Goal: Task Accomplishment & Management: Manage account settings

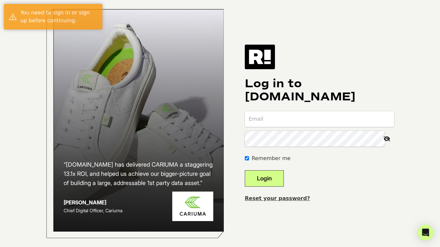
scroll to position [329, 0]
type input "[EMAIL_ADDRESS][DOMAIN_NAME]"
click at [273, 184] on button "Login" at bounding box center [264, 178] width 39 height 16
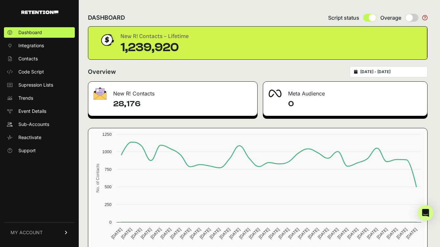
click at [398, 75] on div "[DATE] - [DATE]" at bounding box center [389, 71] width 78 height 11
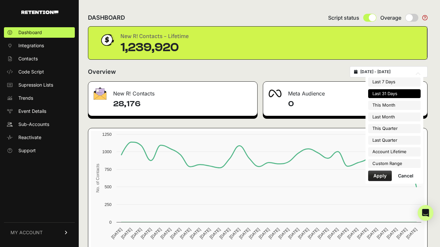
click at [376, 71] on input "2025-07-15 - 2025-08-14" at bounding box center [391, 71] width 63 height 5
click at [399, 115] on li "Last Month" at bounding box center [394, 117] width 52 height 9
type input "[DATE] - [DATE]"
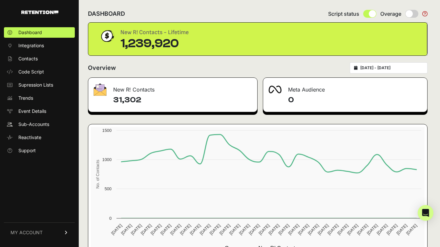
scroll to position [27, 0]
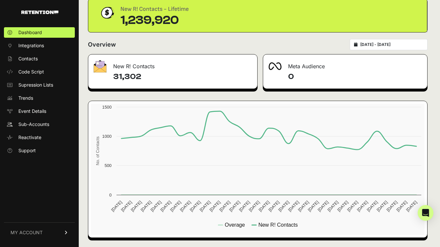
click at [384, 40] on div "2025-07-01 - 2025-07-31" at bounding box center [389, 44] width 78 height 11
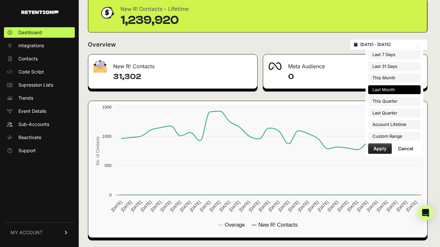
click at [386, 47] on input "2025-07-01 - 2025-07-31" at bounding box center [391, 44] width 63 height 5
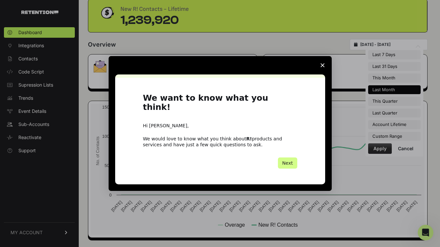
scroll to position [0, 0]
click at [326, 70] on span "Close survey" at bounding box center [322, 65] width 18 height 18
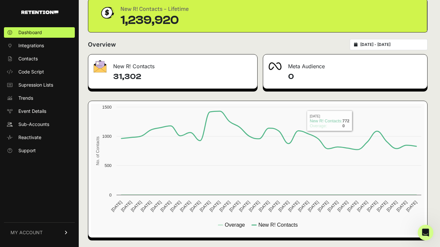
click at [309, 35] on div "DASHBOARD Script status Overage New R! Contacts - Lifetime 1,239,920 Overview 2…" at bounding box center [258, 110] width 358 height 274
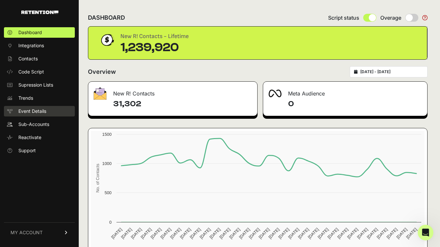
click at [36, 114] on span "Event Details" at bounding box center [32, 111] width 28 height 7
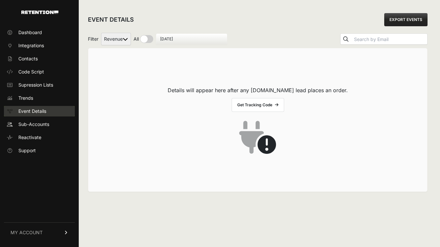
scroll to position [329, 0]
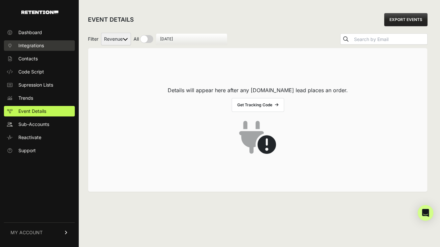
click at [43, 47] on span "Integrations" at bounding box center [31, 45] width 26 height 7
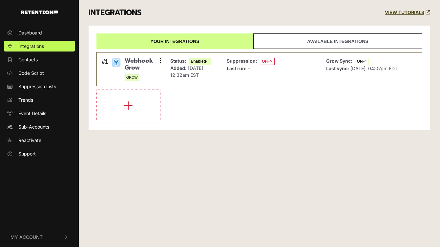
scroll to position [329, 0]
click at [193, 76] on p "Added: Nov 23, 2022 12:32am EST" at bounding box center [190, 72] width 41 height 14
click at [31, 31] on span "Dashboard" at bounding box center [30, 32] width 24 height 7
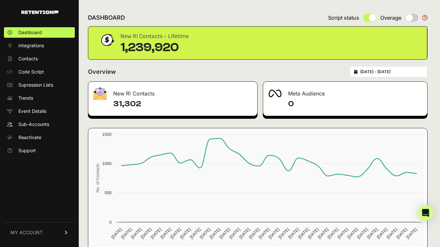
click at [414, 18] on input "radio" at bounding box center [411, 18] width 13 height 8
radio input "true"
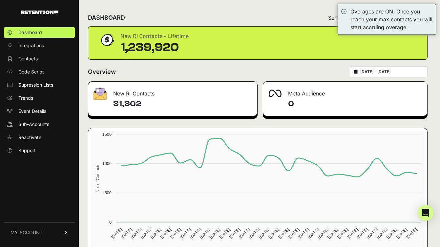
click at [414, 18] on div "Overages are ON. Once you reach your max contacts you will start accruing overa…" at bounding box center [391, 20] width 82 height 24
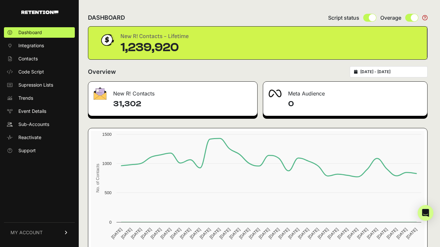
click at [414, 16] on input "radio" at bounding box center [411, 18] width 13 height 8
radio input "true"
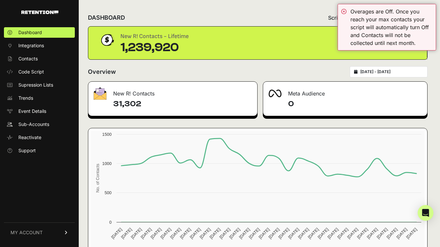
click at [302, 55] on div "New R! Contacts - Lifetime 1,239,920" at bounding box center [257, 43] width 339 height 33
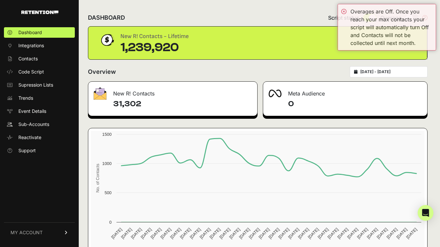
drag, startPoint x: 317, startPoint y: 60, endPoint x: 329, endPoint y: 52, distance: 14.7
click at [318, 60] on div "DASHBOARD Script status Overage New R! Contacts - Lifetime 1,239,920 Overview 2…" at bounding box center [258, 137] width 358 height 274
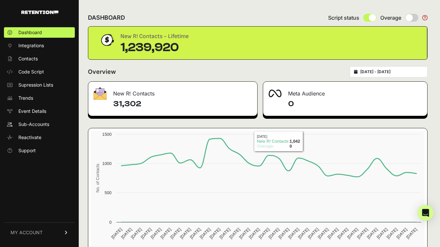
click at [409, 73] on input "2025-07-01 - 2025-07-31" at bounding box center [391, 71] width 63 height 5
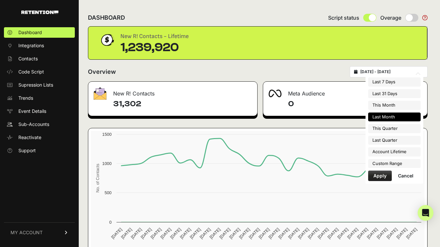
type input "2025-08-08"
type input "2025-08-14"
type input "2025-07-01"
type input "2025-07-31"
type input "2022-08-26"
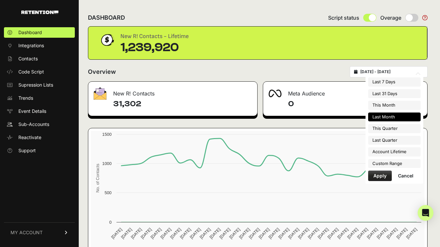
type input "2025-08-14"
type input "2025-07-01"
type input "2025-07-31"
click at [397, 164] on li "Custom Range" at bounding box center [394, 163] width 52 height 9
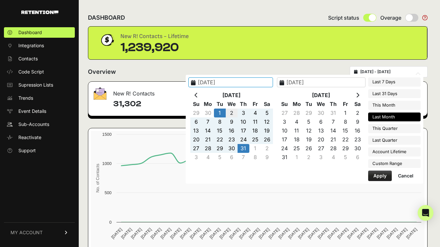
type input "2022-08-26"
type input "2025-08-14"
type input "2025-08-30"
type input "2025-07-31"
click at [198, 95] on icon at bounding box center [196, 95] width 3 height 5
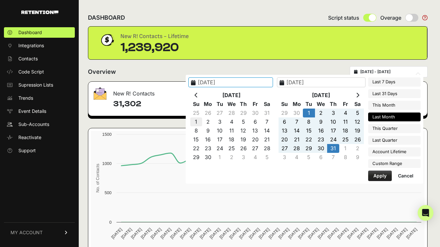
type input "2025-06-01"
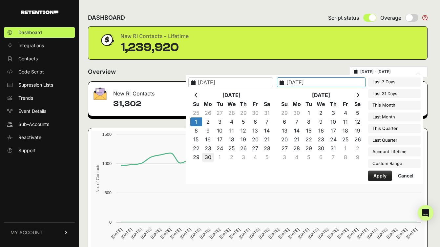
type input "2025-06-30"
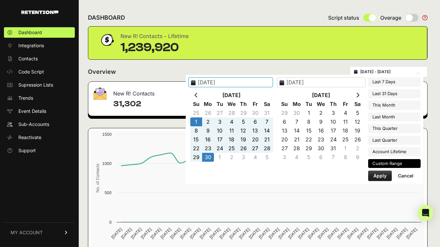
type input "2025-06-01"
click at [383, 175] on button "Apply" at bounding box center [380, 176] width 24 height 10
type input "2025-06-01 - 2025-06-30"
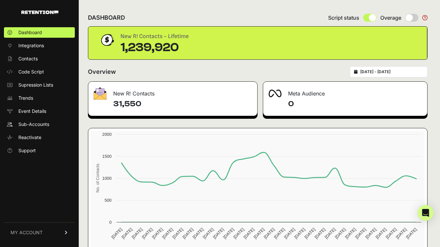
scroll to position [27, 0]
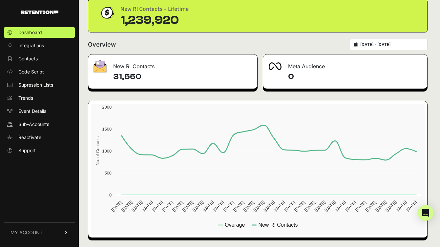
click at [30, 230] on span "MY ACCOUNT" at bounding box center [26, 232] width 32 height 7
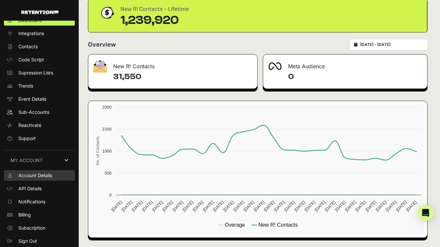
click at [49, 175] on span "Account Details" at bounding box center [35, 175] width 34 height 7
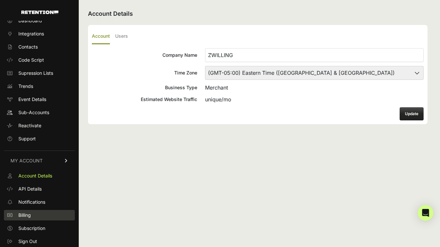
scroll to position [329, 0]
click at [35, 218] on link "Billing" at bounding box center [39, 215] width 71 height 10
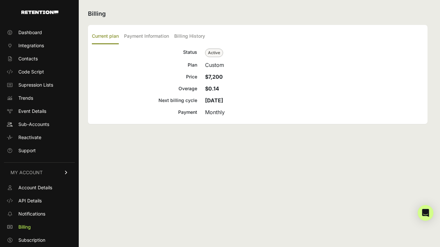
scroll to position [12, 0]
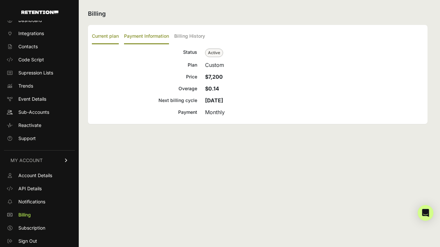
click at [126, 34] on label "Payment Information" at bounding box center [146, 36] width 45 height 15
click at [0, 0] on input "Payment Information" at bounding box center [0, 0] width 0 height 0
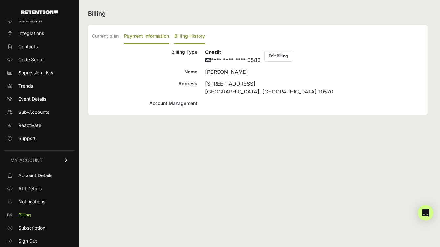
click at [194, 35] on label "Billing History" at bounding box center [189, 36] width 31 height 15
click at [0, 0] on input "Billing History" at bounding box center [0, 0] width 0 height 0
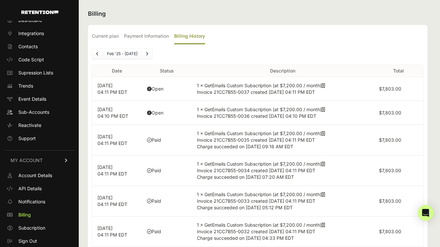
click at [307, 147] on td "1 × GetEmails Custom Subscription (at $7,200.00 / month) Invoice 21CC7B55-0035 …" at bounding box center [283, 140] width 182 height 31
click at [325, 133] on icon at bounding box center [324, 133] width 4 height 5
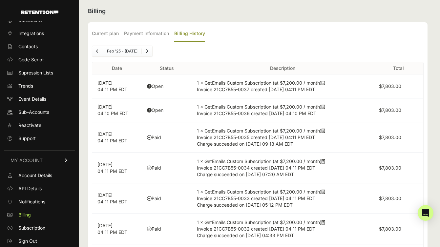
scroll to position [2, 0]
click at [97, 52] on icon "Previous" at bounding box center [97, 52] width 3 height 4
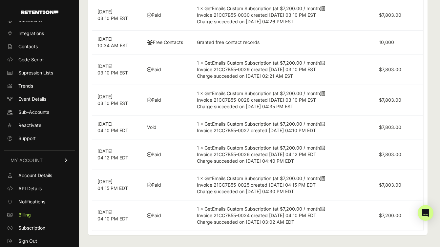
scroll to position [0, 0]
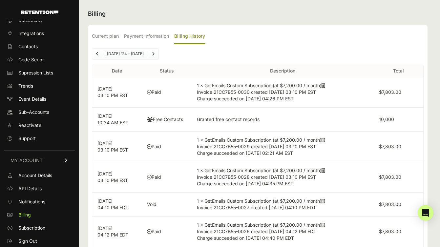
click at [148, 56] on link "Next" at bounding box center [153, 54] width 10 height 10
